Goal: Task Accomplishment & Management: Use online tool/utility

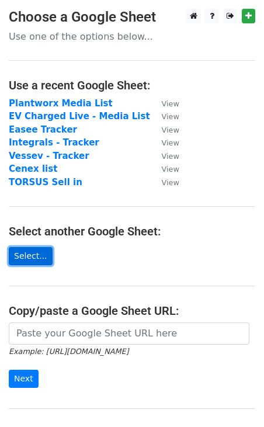
click at [37, 253] on link "Select..." at bounding box center [31, 256] width 44 height 18
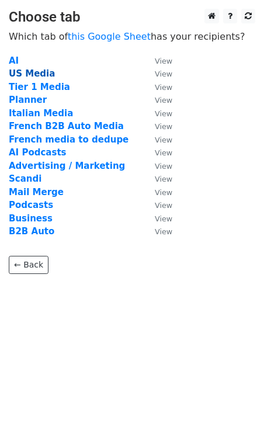
click at [19, 75] on strong "US Media" at bounding box center [32, 73] width 46 height 11
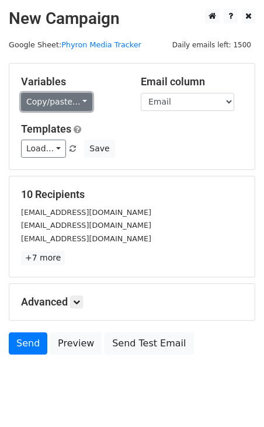
click at [54, 107] on link "Copy/paste..." at bounding box center [56, 102] width 71 height 18
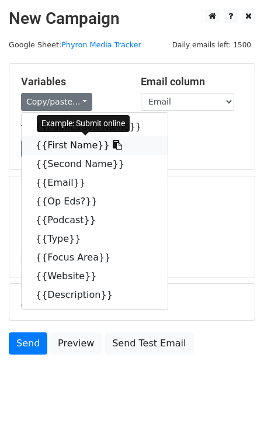
click at [57, 147] on link "{{First Name}}" at bounding box center [95, 145] width 146 height 19
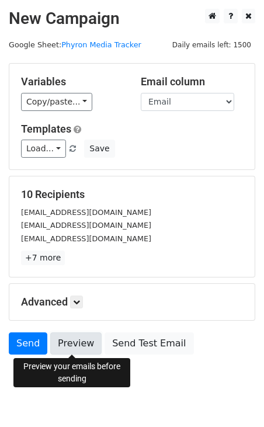
click at [67, 343] on link "Preview" at bounding box center [75, 343] width 51 height 22
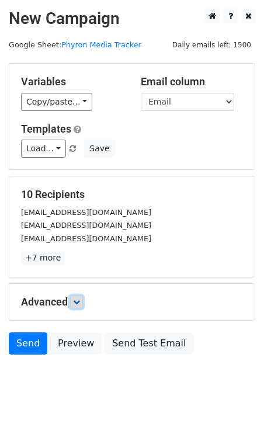
click at [76, 304] on icon at bounding box center [76, 301] width 7 height 7
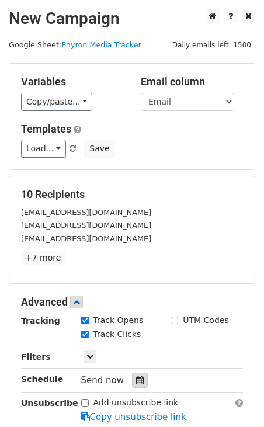
click at [136, 379] on icon at bounding box center [140, 380] width 8 height 8
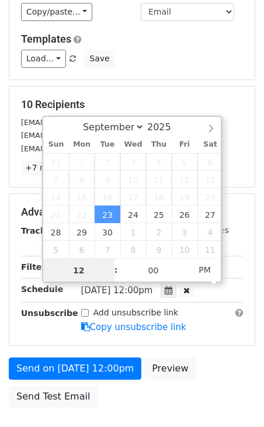
scroll to position [1, 0]
type input "2025-09-23 13:00"
type input "01"
click at [111, 262] on span at bounding box center [110, 264] width 8 height 12
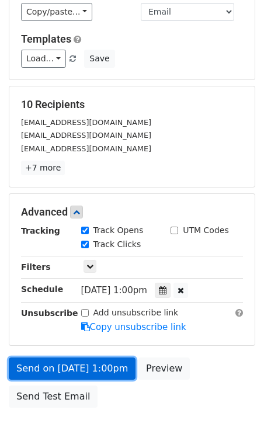
click at [72, 369] on link "Send on Sep 23 at 1:00pm" at bounding box center [72, 368] width 127 height 22
